Goal: Task Accomplishment & Management: Complete application form

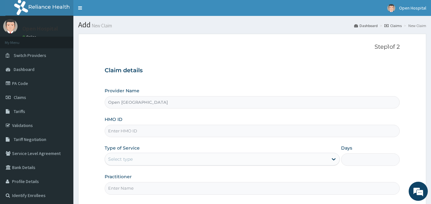
click at [306, 129] on input "HMO ID" at bounding box center [252, 131] width 295 height 12
click at [207, 63] on div "Claim details Provider Name Open Door Hospital HMO ID Type of Service Select ty…" at bounding box center [252, 128] width 295 height 134
click at [141, 133] on input "HMO ID" at bounding box center [252, 131] width 295 height 12
type input "FFC/10001/B"
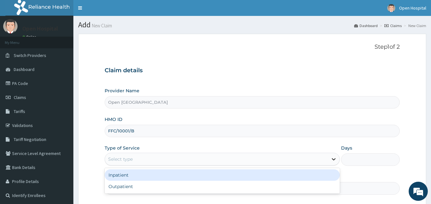
click at [336, 161] on icon at bounding box center [333, 159] width 6 height 6
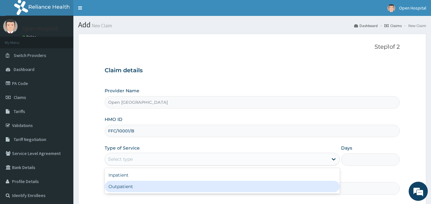
click at [281, 190] on div "Outpatient" at bounding box center [222, 186] width 235 height 11
type input "1"
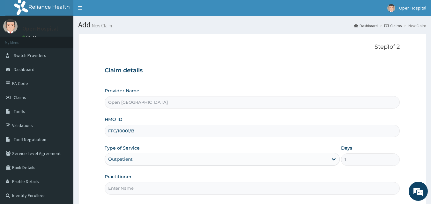
click at [333, 178] on div "Practitioner" at bounding box center [252, 184] width 295 height 21
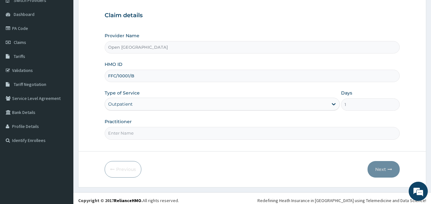
scroll to position [60, 0]
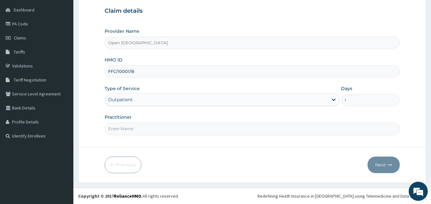
click at [177, 129] on input "Practitioner" at bounding box center [252, 129] width 295 height 12
type input "DR SOLOMON"
click at [385, 165] on button "Next" at bounding box center [383, 165] width 32 height 17
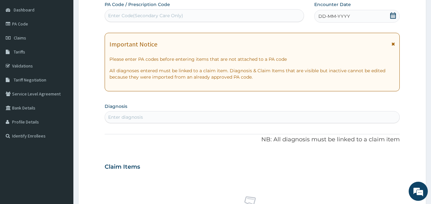
click at [179, 19] on div "Enter Code(Secondary Care Only)" at bounding box center [204, 16] width 199 height 10
type input "PA/6E1646"
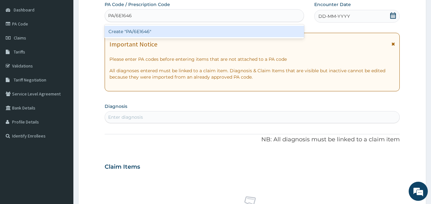
click at [131, 31] on div "Create "PA/6E1646"" at bounding box center [205, 31] width 200 height 11
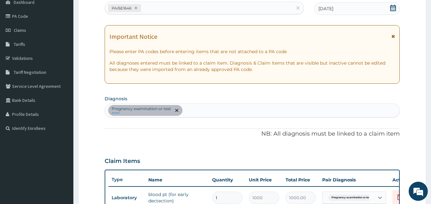
scroll to position [230, 0]
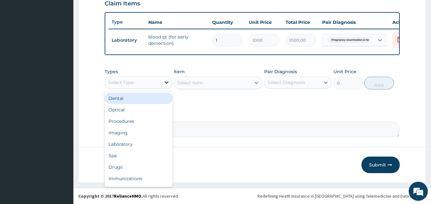
click at [165, 83] on icon at bounding box center [166, 82] width 6 height 6
click at [184, 101] on div "Types option Dental focused, 1 of 10. 10 results available. Use Up and Down to …" at bounding box center [252, 83] width 295 height 37
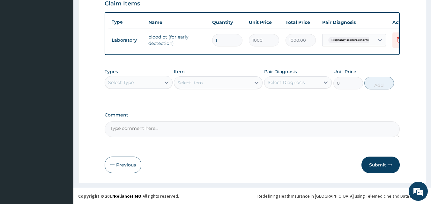
click at [165, 81] on icon at bounding box center [166, 82] width 6 height 6
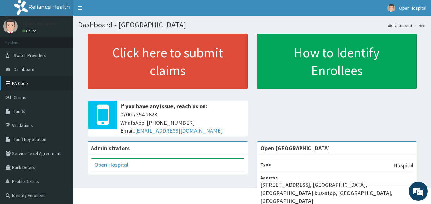
click at [33, 84] on link "PA Code" at bounding box center [36, 83] width 73 height 14
